Goal: Task Accomplishment & Management: Use online tool/utility

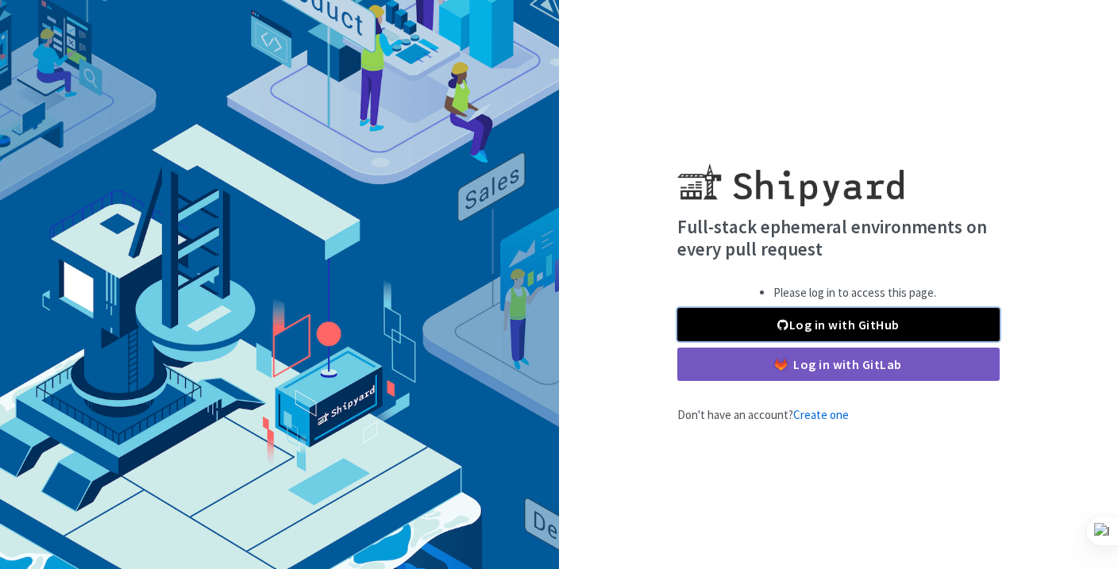
click at [833, 334] on link "Log in with GitHub" at bounding box center [838, 324] width 322 height 33
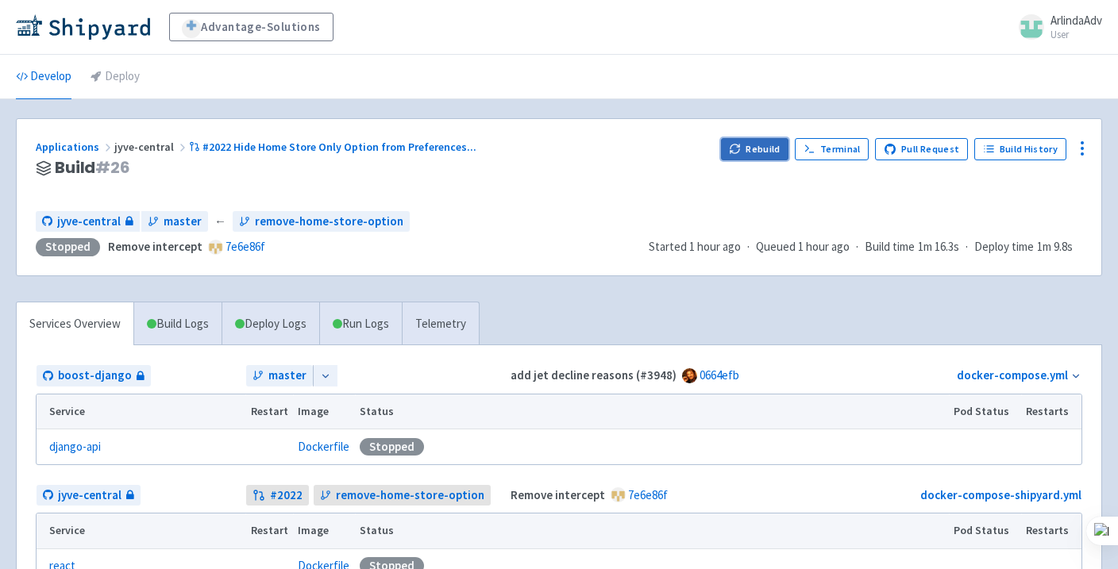
click at [754, 152] on button "Rebuild" at bounding box center [755, 149] width 68 height 22
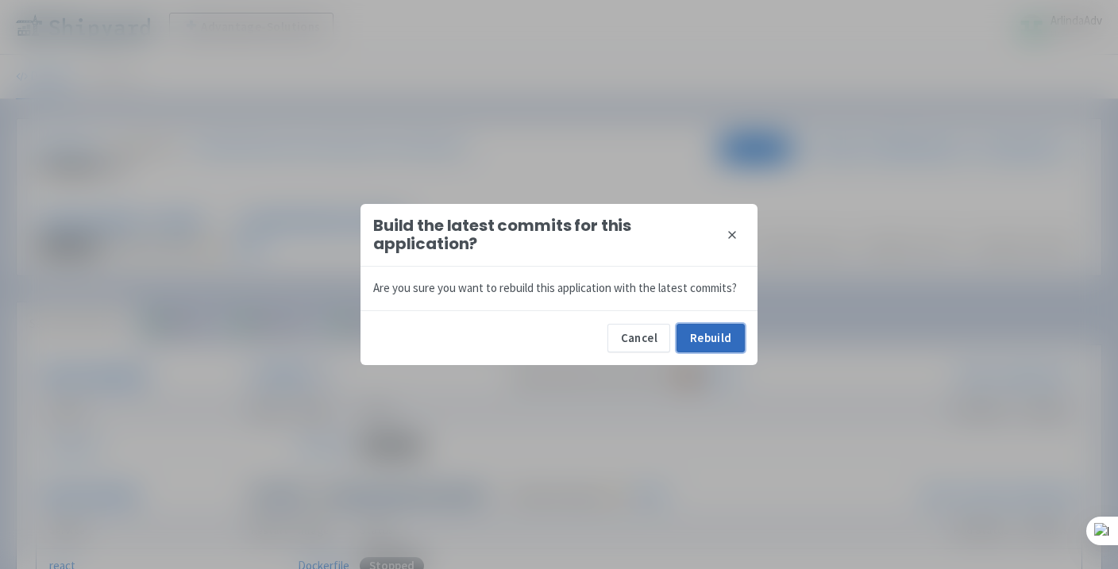
click at [715, 338] on button "Rebuild" at bounding box center [710, 338] width 68 height 29
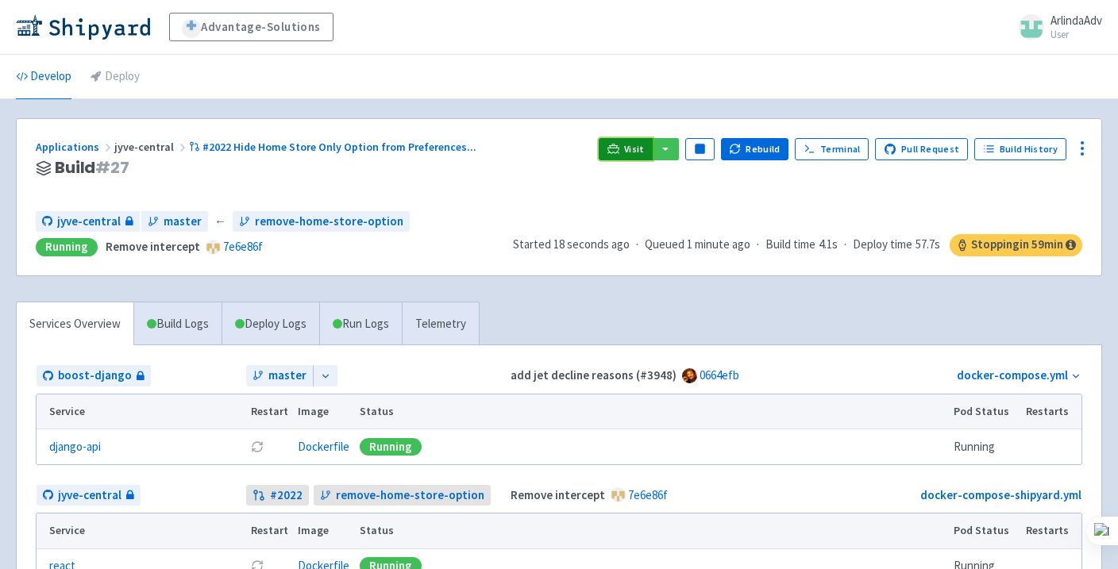
click at [619, 149] on icon at bounding box center [613, 149] width 12 height 12
click at [619, 148] on icon at bounding box center [613, 148] width 12 height 9
